Goal: Task Accomplishment & Management: Manage account settings

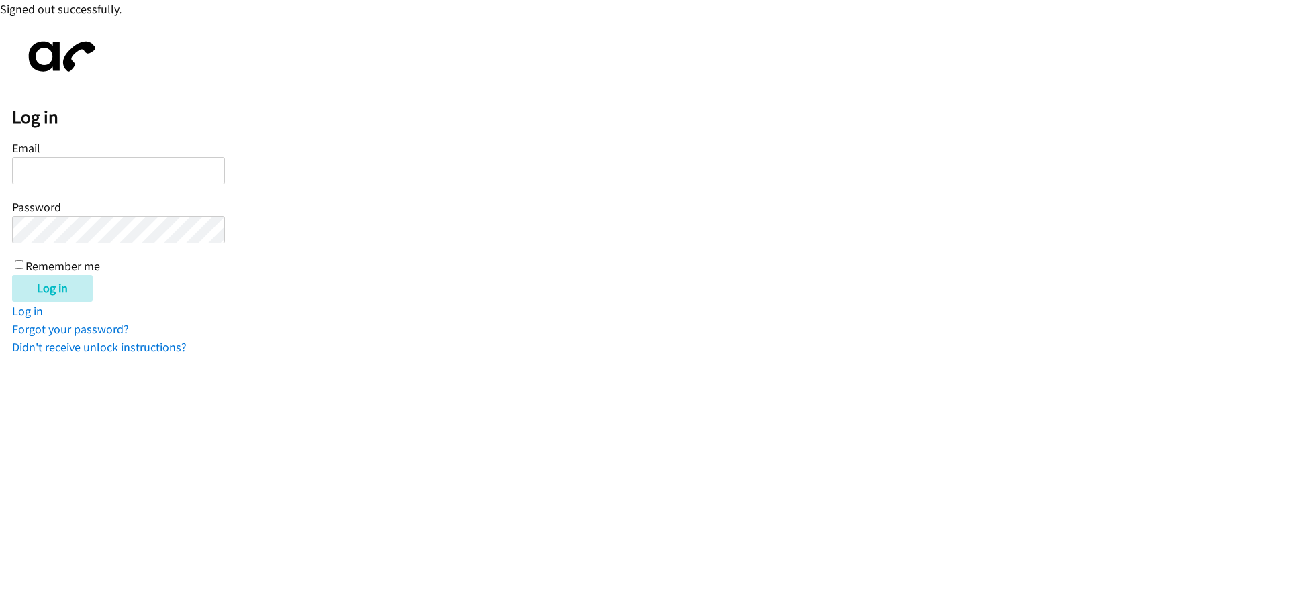
click at [36, 154] on label "Email" at bounding box center [26, 147] width 28 height 15
click at [36, 157] on input "Email" at bounding box center [118, 171] width 213 height 28
click at [37, 160] on input "Email" at bounding box center [118, 171] width 213 height 28
type input "[EMAIL_ADDRESS][DOMAIN_NAME]"
click at [12, 275] on input "Log in" at bounding box center [52, 288] width 81 height 27
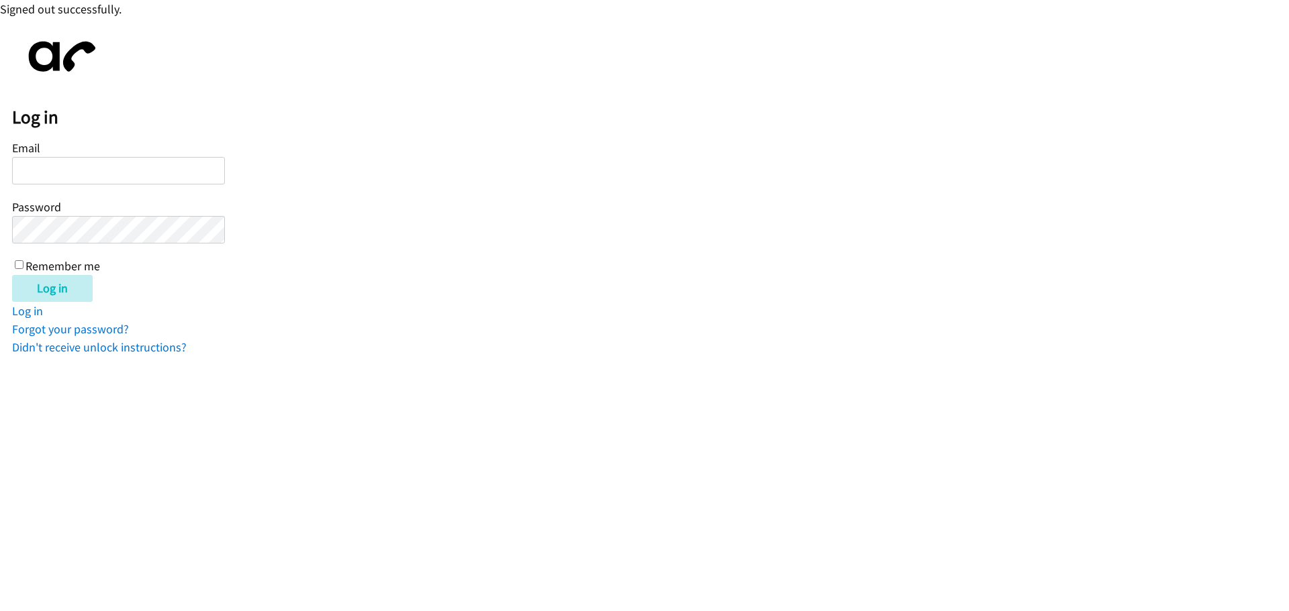
click at [139, 356] on html "Signed out successfully. Log in Email Password Remember me Log in Log in Forgot…" at bounding box center [644, 178] width 1289 height 356
click at [41, 166] on input "Email" at bounding box center [118, 171] width 213 height 28
type input "[EMAIL_ADDRESS][DOMAIN_NAME]"
click at [12, 275] on input "Log in" at bounding box center [52, 288] width 81 height 27
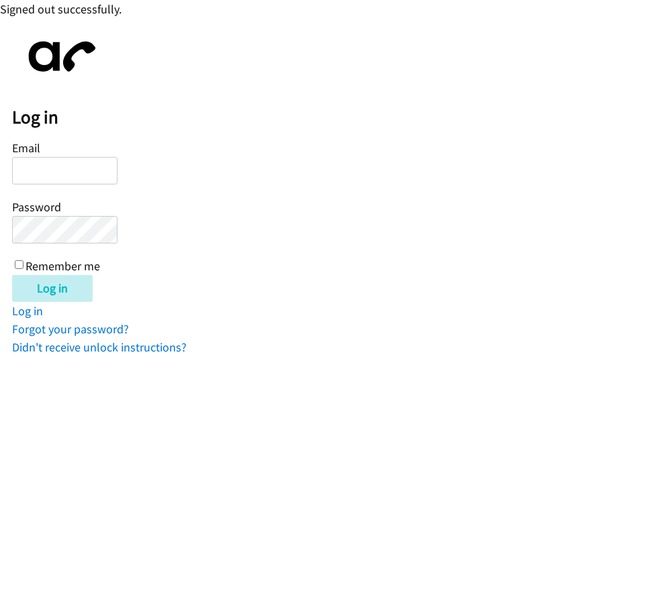
click at [167, 356] on html "Signed out successfully. Log in Email Password Remember me Log in Log in Forgot…" at bounding box center [323, 178] width 646 height 356
click at [52, 175] on input "Email" at bounding box center [64, 171] width 105 height 28
type input "[EMAIL_ADDRESS][DOMAIN_NAME]"
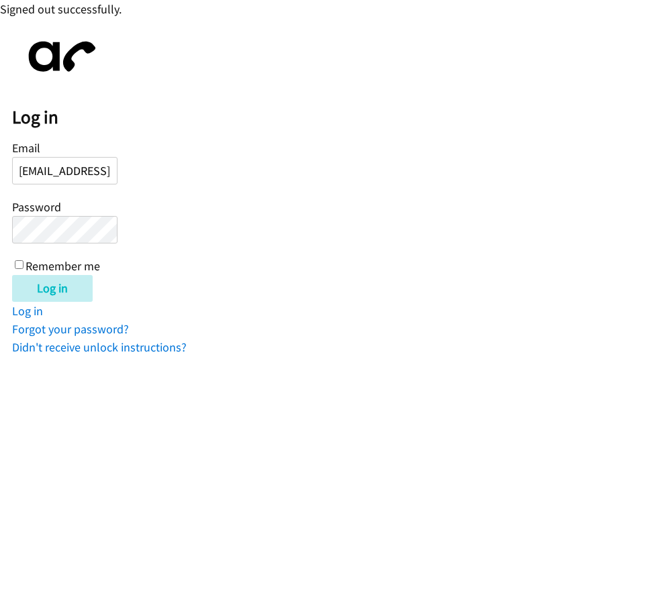
click at [12, 275] on input "Log in" at bounding box center [52, 288] width 81 height 27
